Goal: Information Seeking & Learning: Learn about a topic

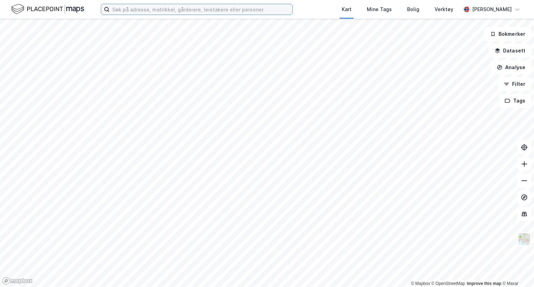
click at [274, 10] on input at bounding box center [201, 9] width 183 height 10
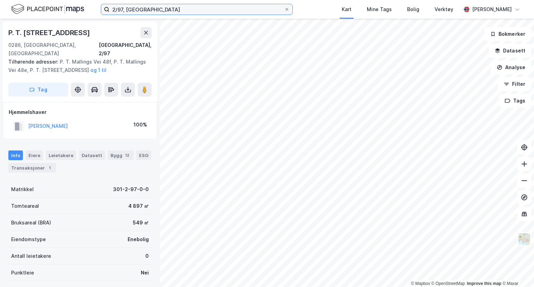
click at [274, 10] on input "2/97, [GEOGRAPHIC_DATA]" at bounding box center [197, 9] width 175 height 10
click at [523, 182] on icon at bounding box center [524, 180] width 7 height 7
click at [524, 168] on button at bounding box center [524, 164] width 14 height 14
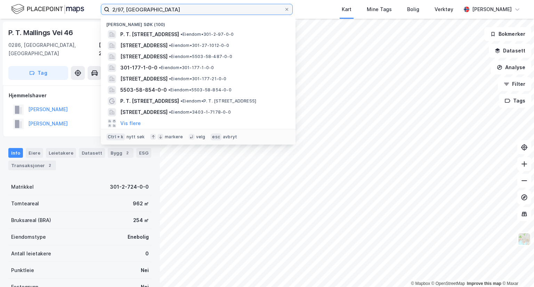
click at [136, 12] on input "2/97, [GEOGRAPHIC_DATA]" at bounding box center [197, 9] width 175 height 10
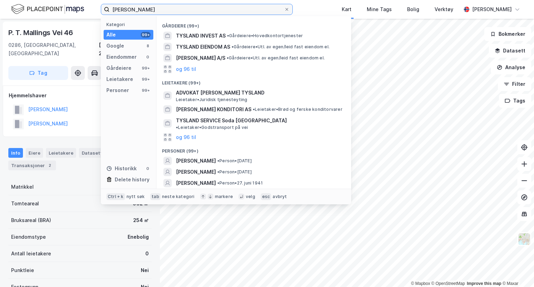
scroll to position [61, 0]
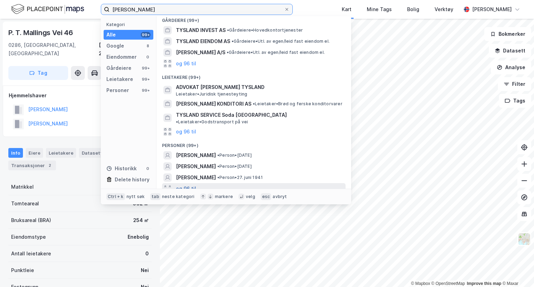
type input "[PERSON_NAME]"
click at [185, 185] on button "og 96 til" at bounding box center [186, 189] width 20 height 8
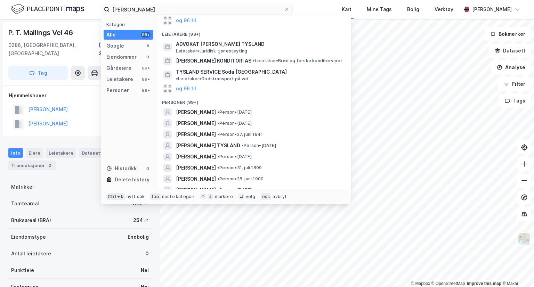
scroll to position [104, 0]
click at [200, 141] on span "[PERSON_NAME] TYSLAND" at bounding box center [208, 145] width 64 height 8
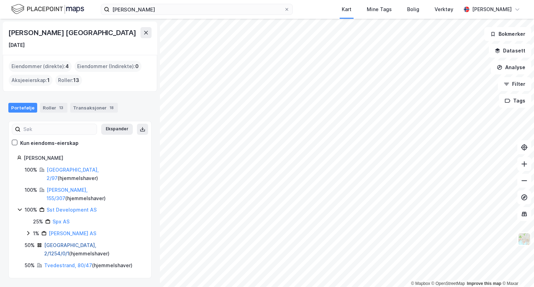
click at [61, 242] on link "[GEOGRAPHIC_DATA], 2/1254/0/1" at bounding box center [70, 249] width 52 height 14
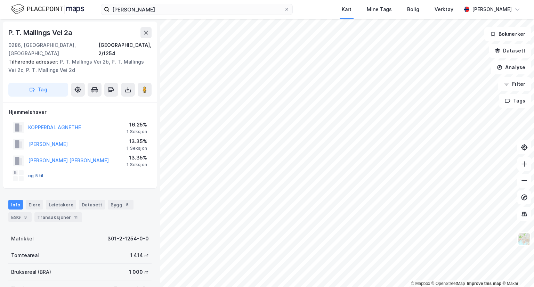
click at [0, 0] on button "og 5 til" at bounding box center [0, 0] width 0 height 0
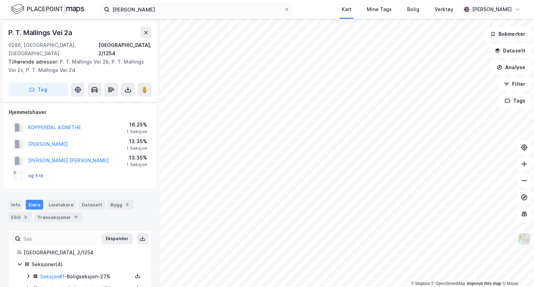
scroll to position [40, 0]
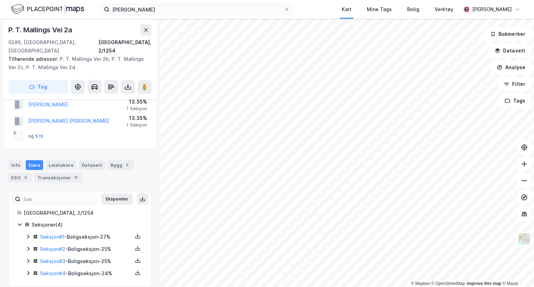
click at [0, 0] on button "og 5 til" at bounding box center [0, 0] width 0 height 0
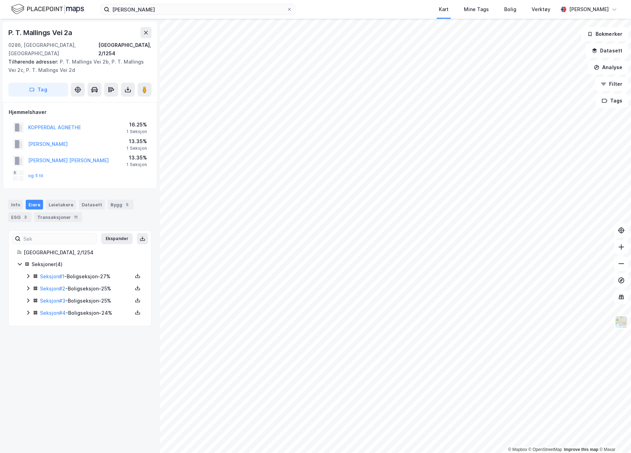
scroll to position [0, 0]
